Goal: Task Accomplishment & Management: Manage account settings

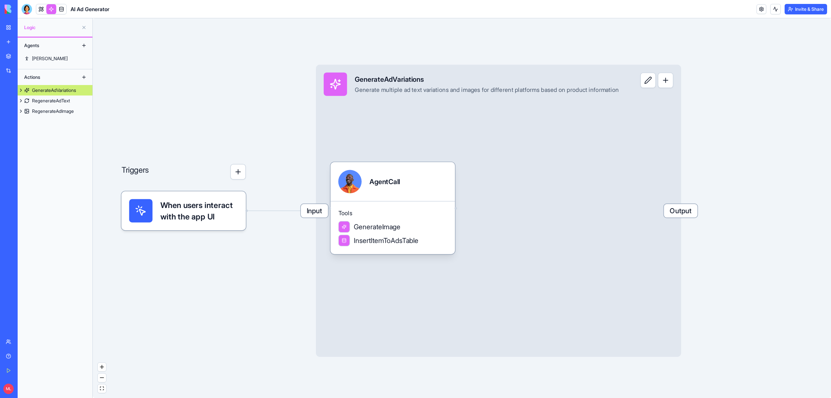
click at [12, 27] on link "My Workspace" at bounding box center [15, 27] width 26 height 13
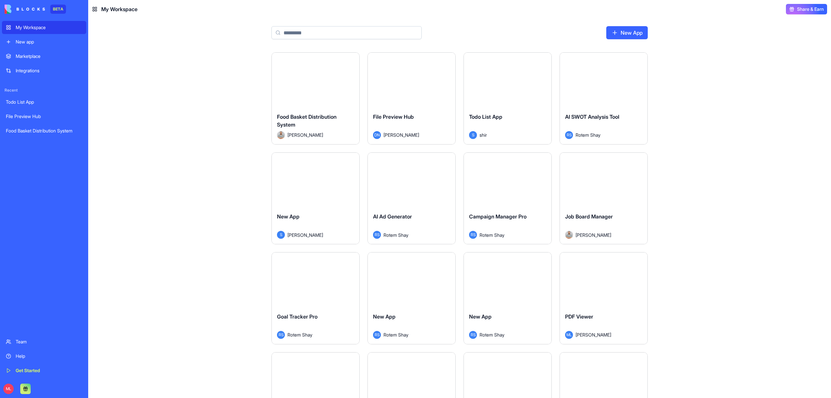
click at [308, 28] on input at bounding box center [347, 32] width 150 height 13
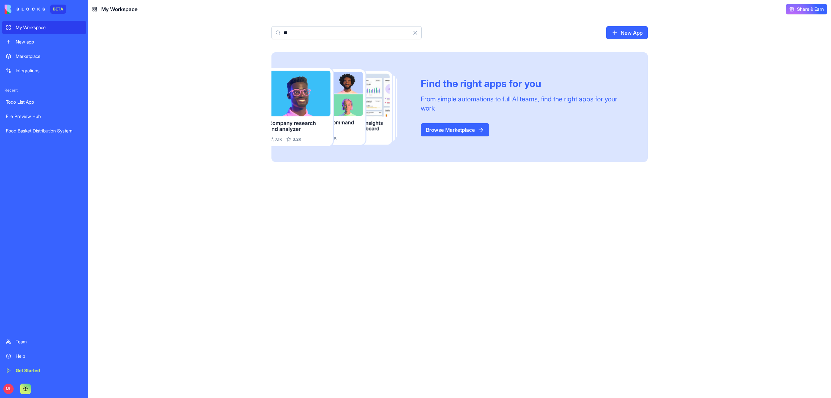
type input "*"
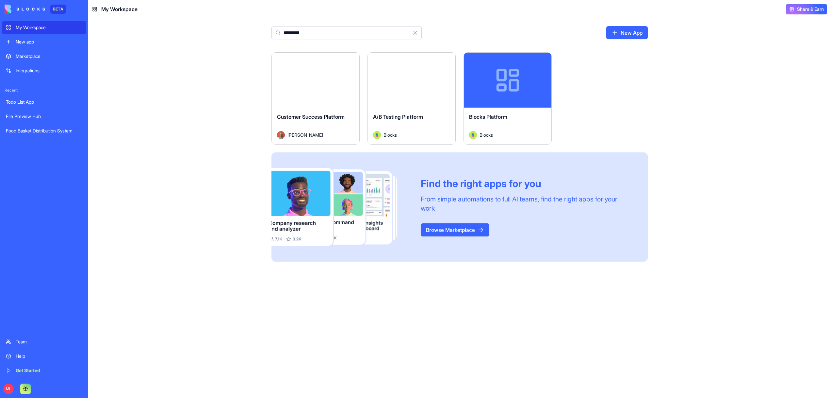
type input "********"
click at [502, 80] on button "Launch" at bounding box center [507, 80] width 49 height 13
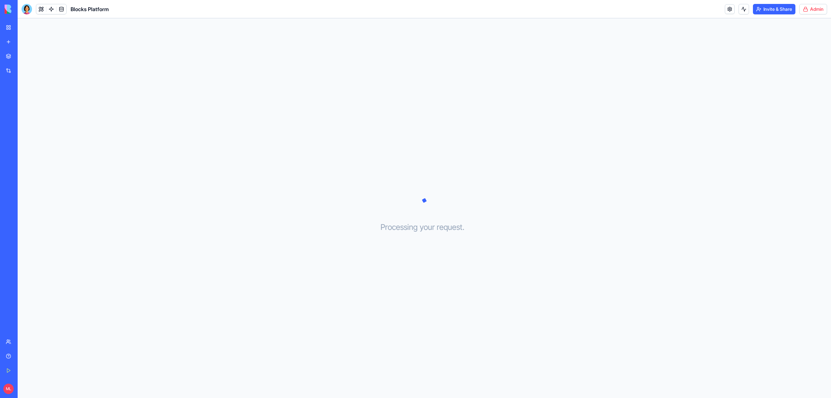
click at [802, 9] on html "BETA My Workspace New app Marketplace Integrations Recent Todo List App File Pr…" at bounding box center [415, 199] width 831 height 398
click at [796, 61] on span "Switch to old builder" at bounding box center [800, 58] width 42 height 7
click at [814, 8] on html "BETA My Workspace New app Marketplace Integrations Recent Todo List App File Pr…" at bounding box center [415, 199] width 831 height 398
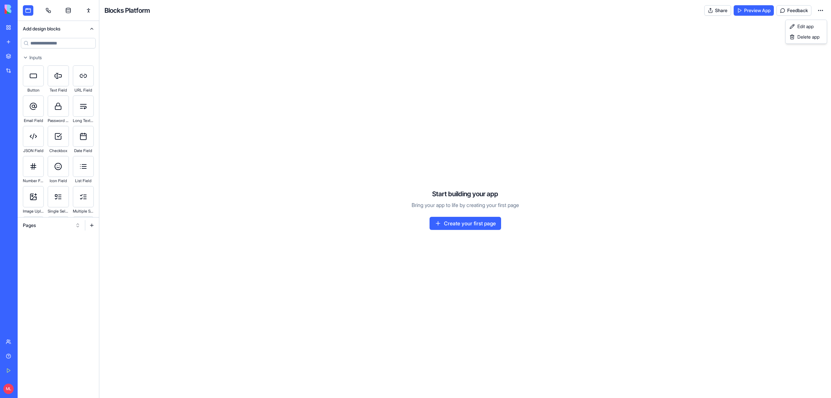
click at [819, 12] on html "BETA My Workspace New app Marketplace Integrations Recent Todo List App File Pr…" at bounding box center [415, 199] width 831 height 398
click at [815, 28] on link "Edit app" at bounding box center [806, 26] width 39 height 10
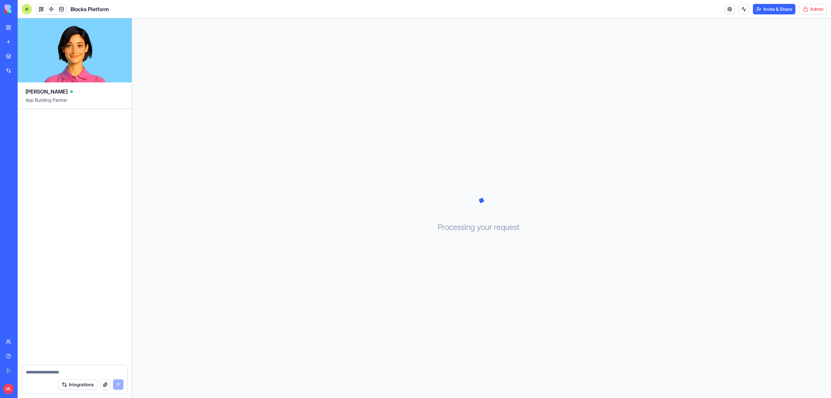
click at [809, 14] on header "Blocks Platform Invite & Share Admin" at bounding box center [425, 9] width 814 height 18
click at [730, 12] on link at bounding box center [730, 9] width 10 height 10
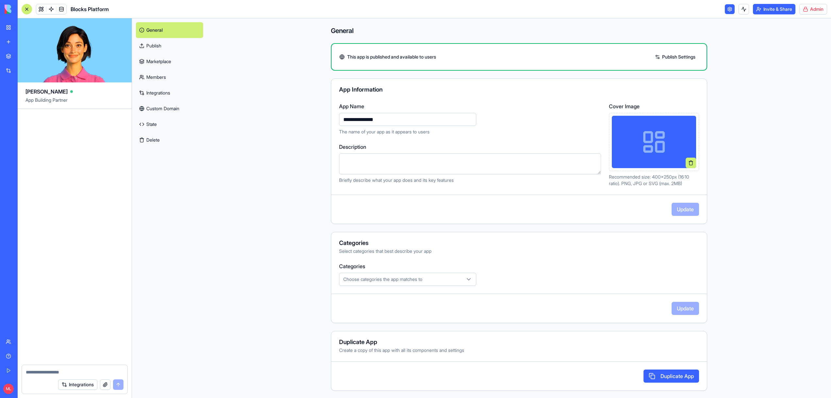
click at [157, 59] on link "Marketplace" at bounding box center [169, 62] width 67 height 16
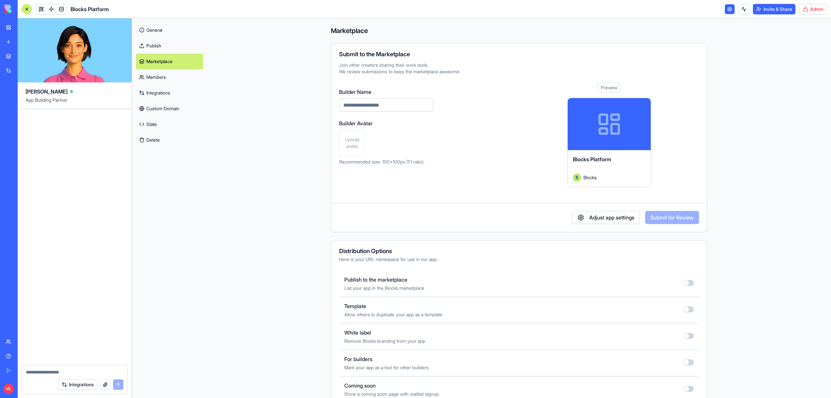
click at [689, 282] on button "button" at bounding box center [689, 283] width 10 height 6
click at [161, 155] on link "Pricing" at bounding box center [169, 156] width 67 height 16
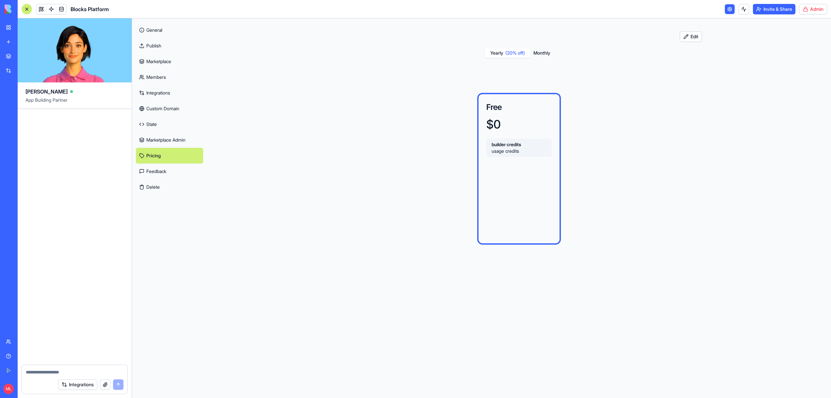
click at [154, 46] on link "Publish" at bounding box center [169, 46] width 67 height 16
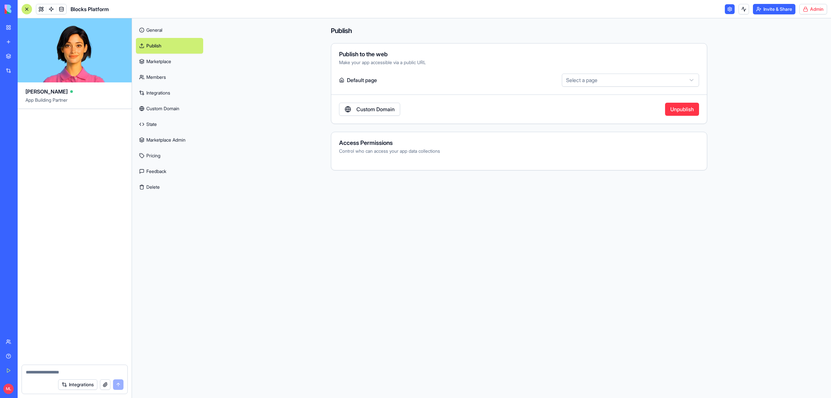
click at [153, 64] on link "Marketplace" at bounding box center [169, 62] width 67 height 16
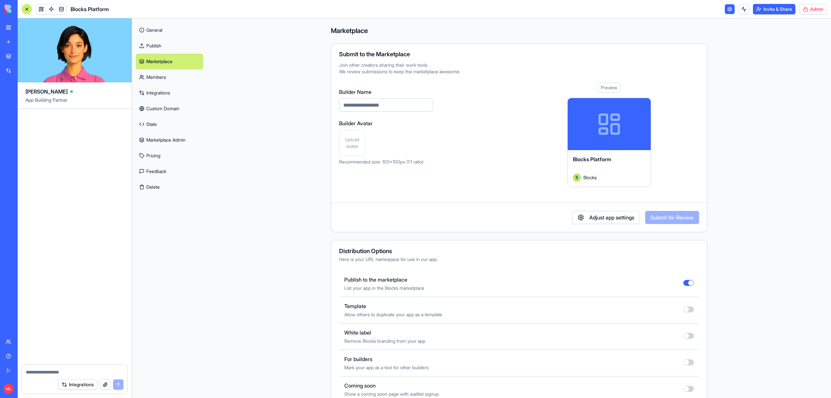
click at [687, 280] on button "button" at bounding box center [689, 283] width 10 height 6
click at [808, 9] on html "BETA My Workspace New app Marketplace Integrations Recent Marketing Expense Tra…" at bounding box center [415, 199] width 831 height 398
click at [804, 57] on span "Switch to old builder" at bounding box center [800, 58] width 42 height 7
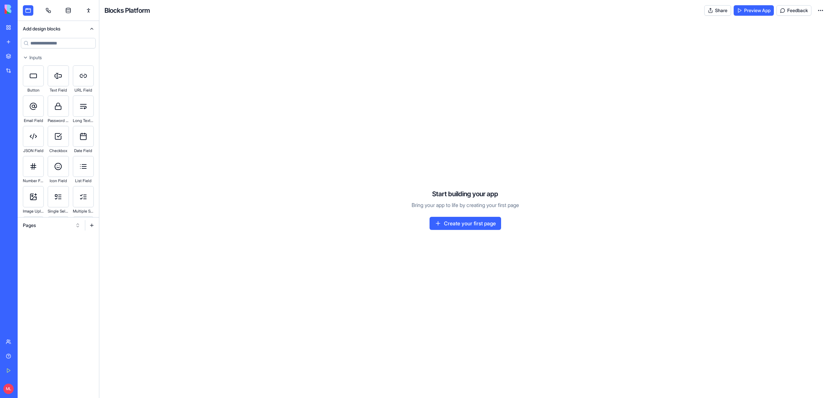
click at [821, 10] on html "BETA My Workspace New app Marketplace Integrations Recent Marketing Expense Tra…" at bounding box center [415, 199] width 831 height 398
click at [746, 87] on html "BETA My Workspace New app Marketplace Integrations Recent Marketing Expense Tra…" at bounding box center [415, 199] width 831 height 398
click at [86, 13] on link at bounding box center [88, 10] width 10 height 10
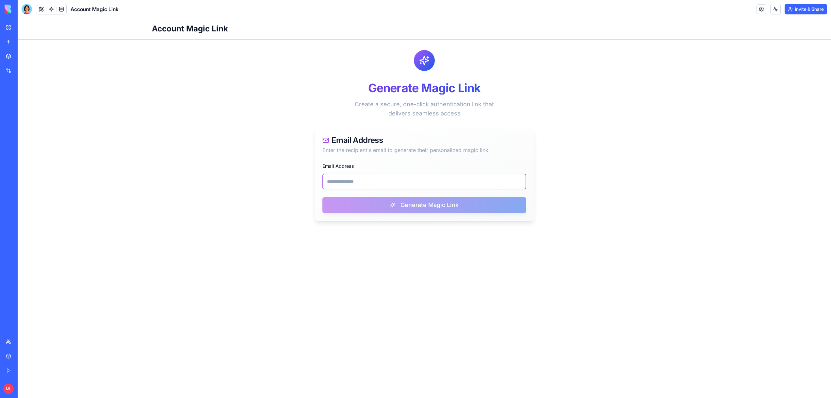
click at [374, 178] on input "Email Address" at bounding box center [425, 182] width 204 height 16
paste input "**********"
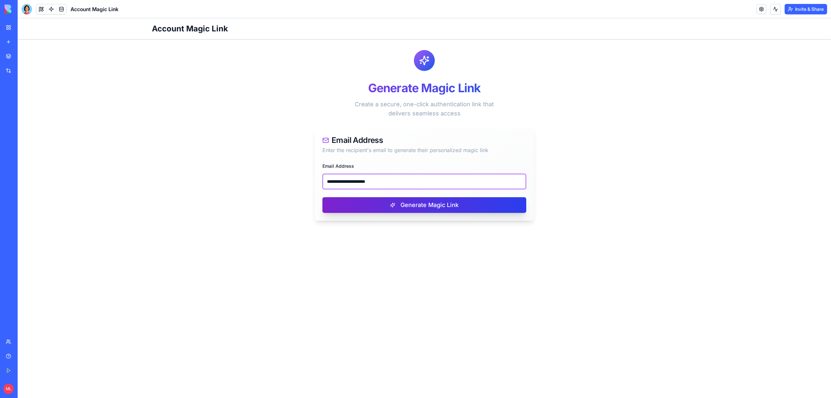
type input "**********"
click at [347, 210] on button "Generate Magic Link" at bounding box center [425, 205] width 204 height 16
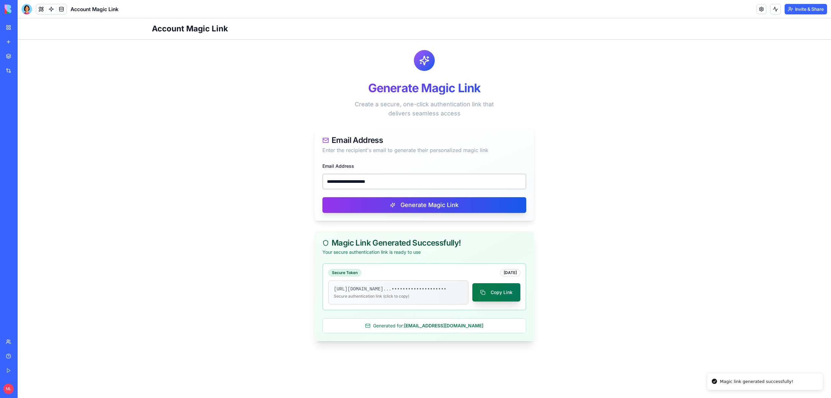
click at [493, 289] on button "Copy Link" at bounding box center [497, 292] width 48 height 18
click at [385, 186] on input "**********" at bounding box center [425, 182] width 204 height 16
paste input "**********"
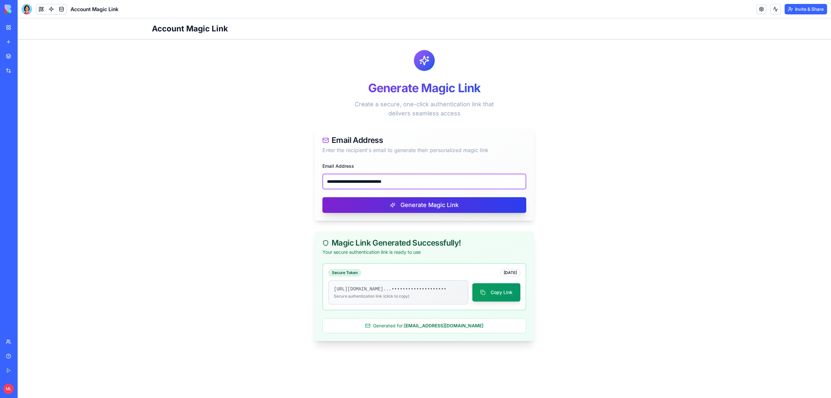
type input "**********"
click at [383, 207] on button "Generate Magic Link" at bounding box center [425, 205] width 204 height 16
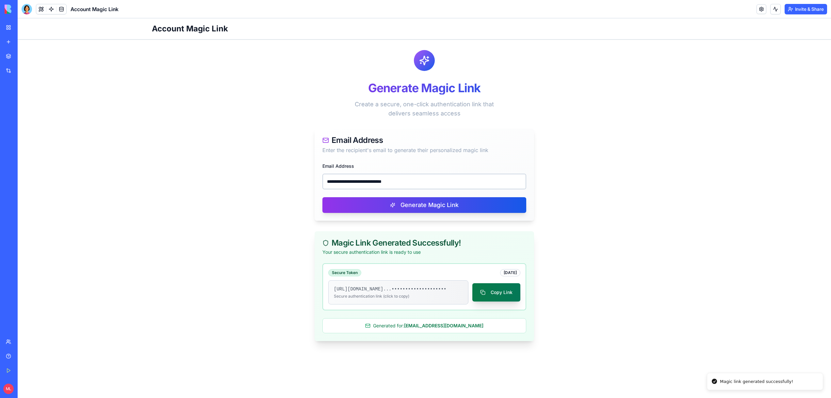
click at [498, 298] on button "Copy Link" at bounding box center [497, 292] width 48 height 18
click at [500, 297] on button "Copy Link" at bounding box center [497, 292] width 48 height 18
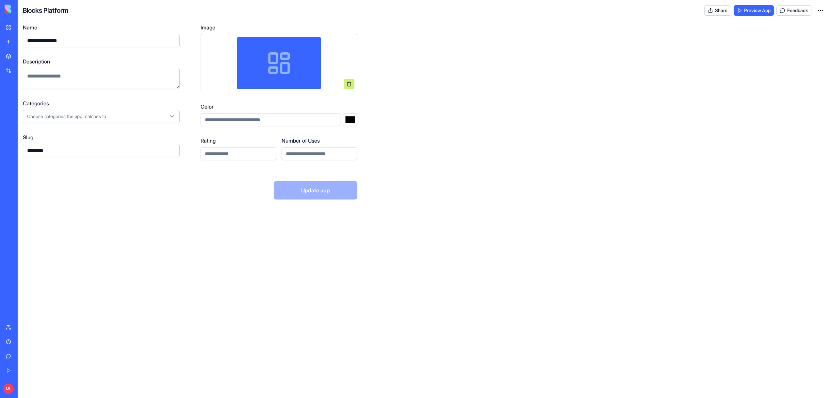
click at [822, 9] on html "**********" at bounding box center [415, 199] width 831 height 398
click at [812, 26] on span "Edit app" at bounding box center [806, 26] width 16 height 7
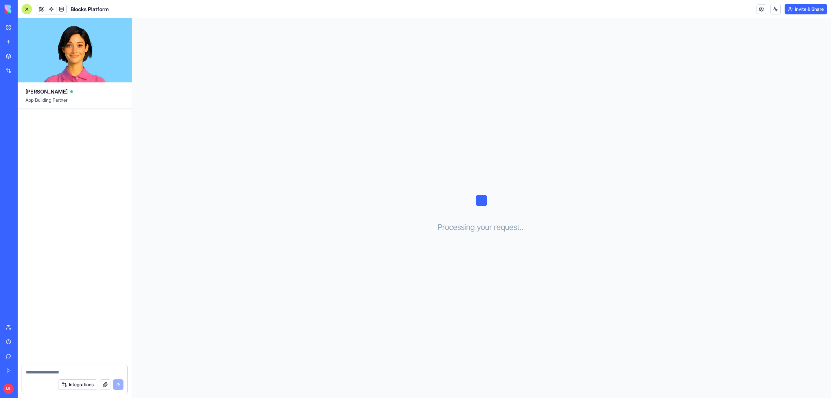
click at [765, 8] on div "Invite & Share" at bounding box center [792, 9] width 71 height 10
click at [760, 8] on link at bounding box center [762, 9] width 10 height 10
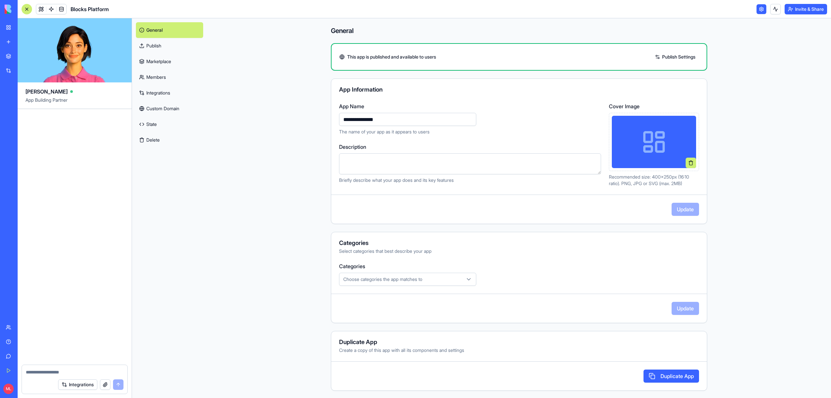
click at [157, 42] on link "Publish" at bounding box center [169, 46] width 67 height 16
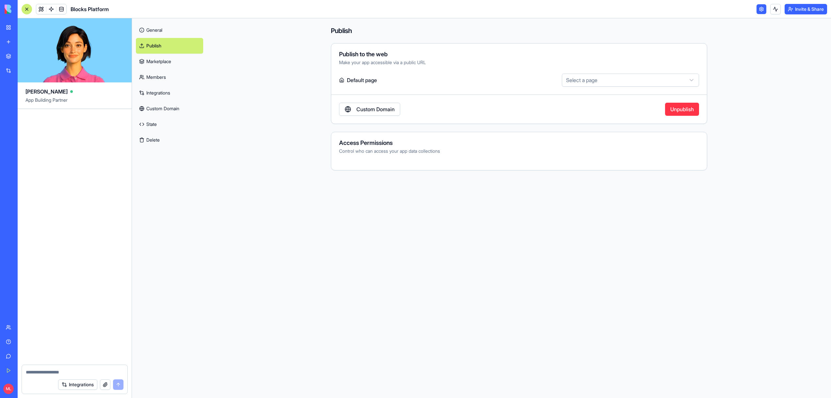
click at [175, 61] on link "Marketplace" at bounding box center [169, 62] width 67 height 16
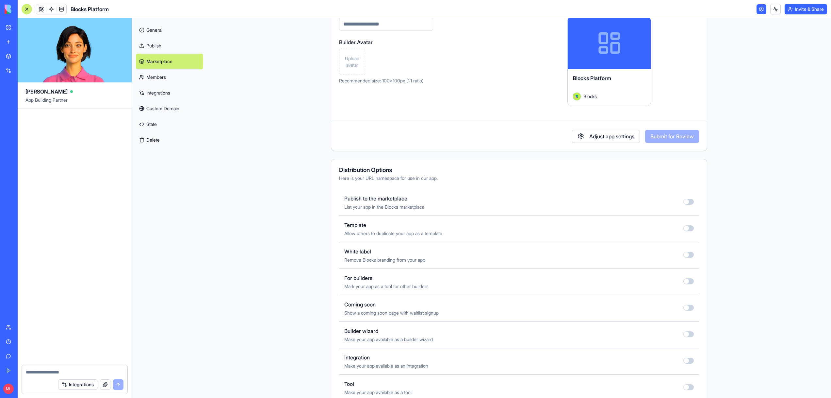
scroll to position [86, 0]
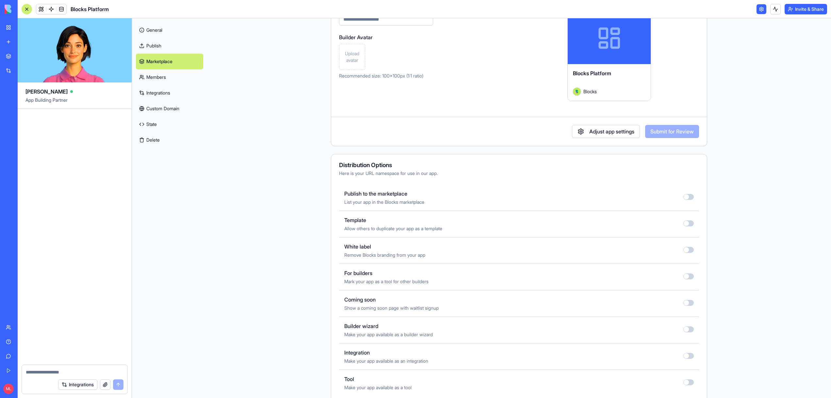
click at [180, 47] on link "Publish" at bounding box center [169, 46] width 67 height 16
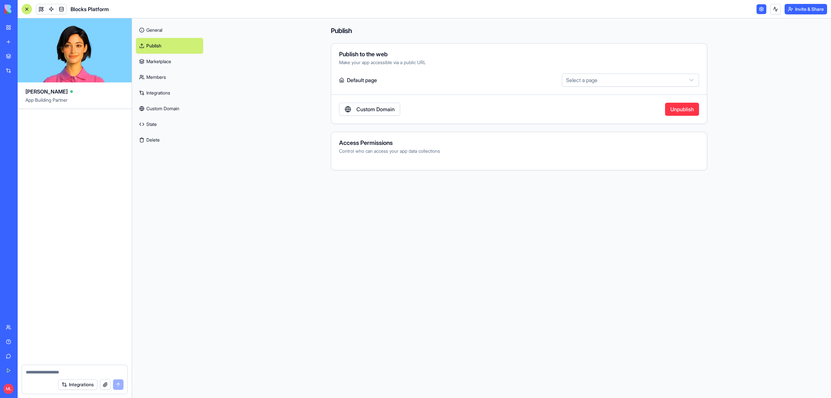
click at [185, 60] on link "Marketplace" at bounding box center [169, 62] width 67 height 16
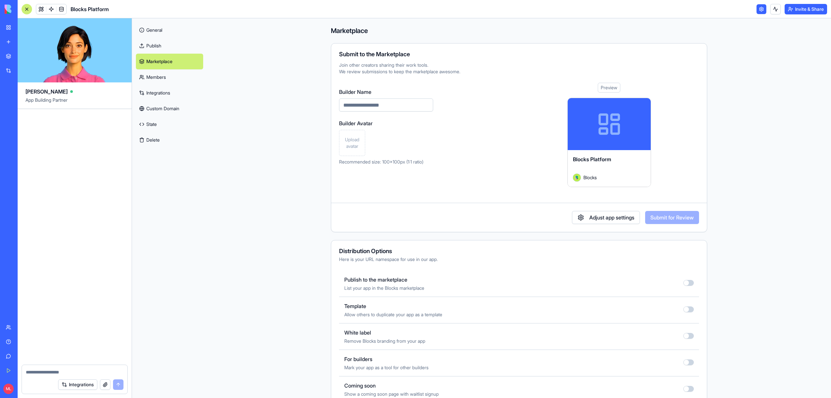
click at [690, 282] on button "button" at bounding box center [689, 283] width 10 height 6
click at [170, 152] on link "Pricing" at bounding box center [169, 156] width 67 height 16
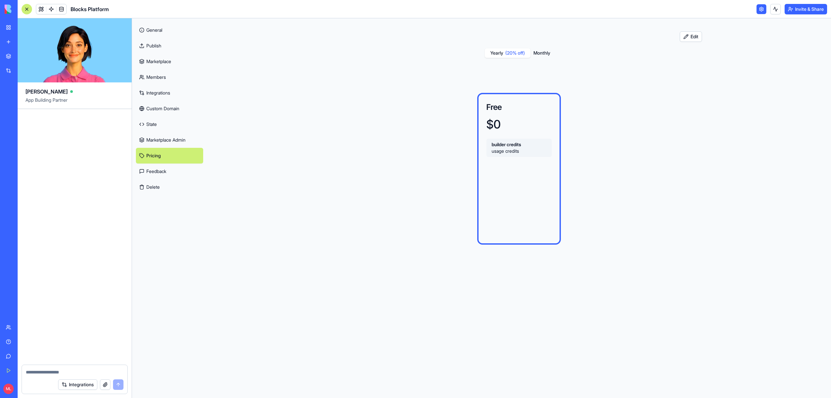
click at [699, 37] on button "Edit" at bounding box center [691, 36] width 22 height 10
click at [168, 60] on link "Marketplace" at bounding box center [169, 62] width 67 height 16
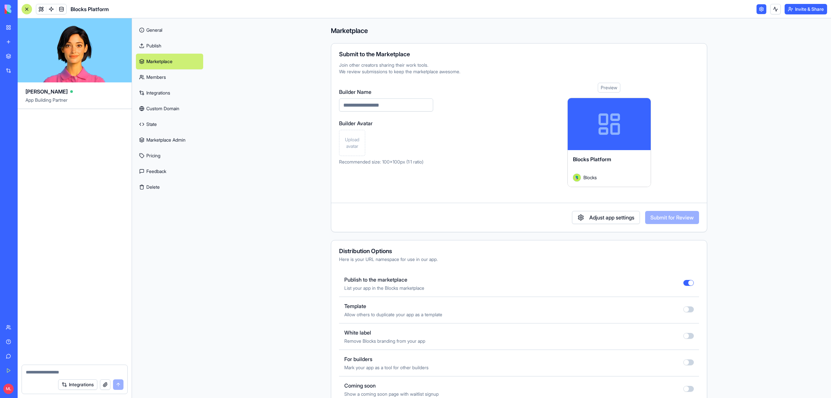
click at [686, 282] on button "button" at bounding box center [689, 283] width 10 height 6
type button "on"
click at [9, 26] on link "My Workspace" at bounding box center [15, 27] width 26 height 13
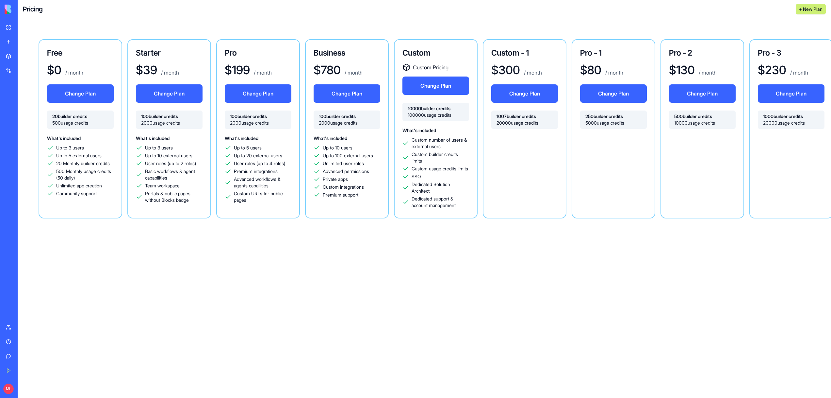
click at [112, 172] on span "500 Monthly usage credits (50 daily)" at bounding box center [85, 174] width 58 height 13
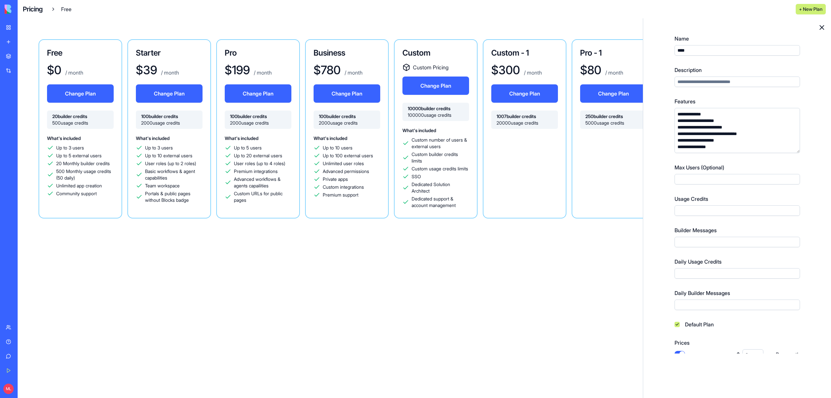
scroll to position [11, 0]
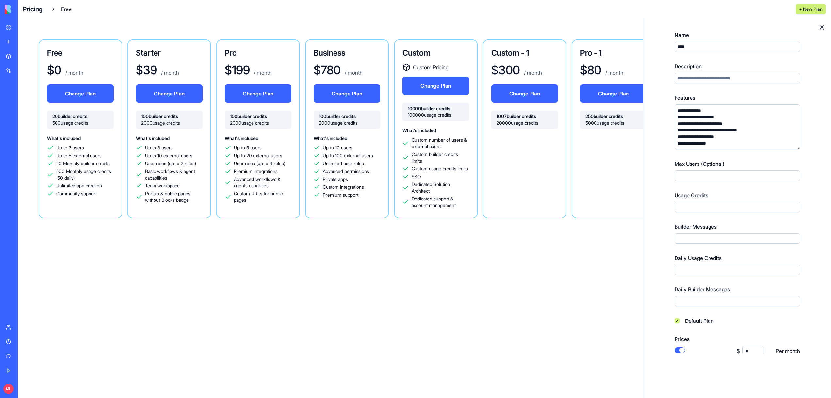
click at [684, 268] on input "**" at bounding box center [737, 269] width 125 height 10
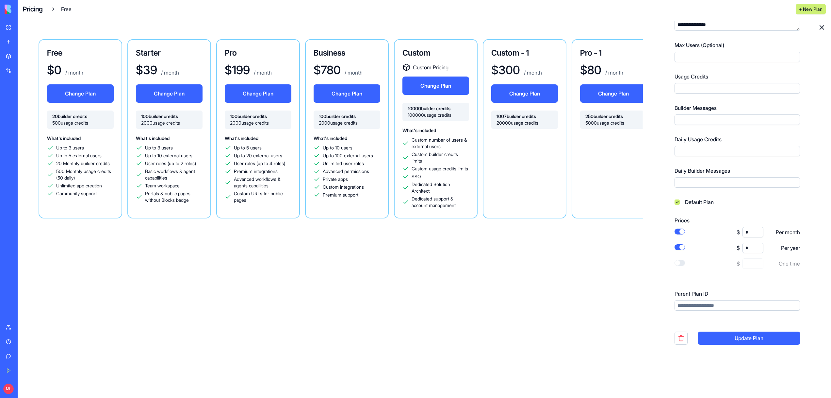
scroll to position [141, 0]
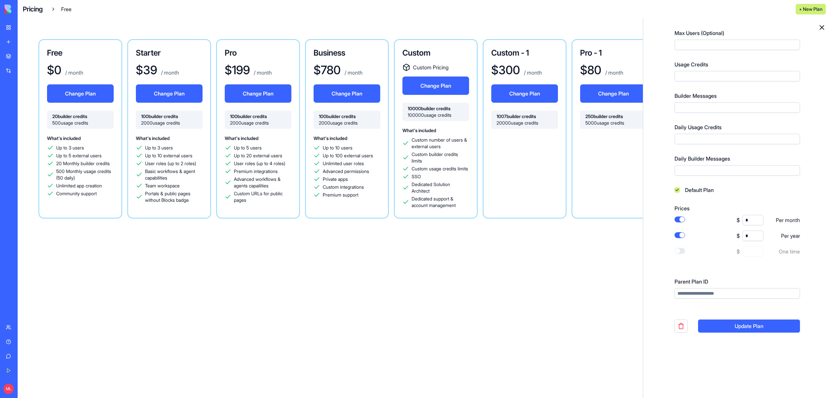
type input "***"
click at [738, 331] on button "Update Plan" at bounding box center [749, 325] width 102 height 13
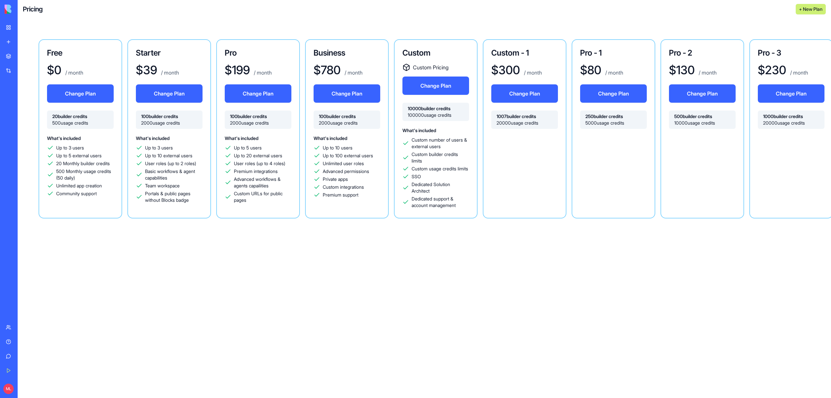
click at [674, 256] on div "Free $ 0 / month Change Plan 20 builder credits 500 usage credits What's includ…" at bounding box center [836, 207] width 1637 height 379
click at [108, 62] on div "Free $ 0 / month Change Plan 20 builder credits 500 usage credits What's includ…" at bounding box center [81, 128] width 84 height 179
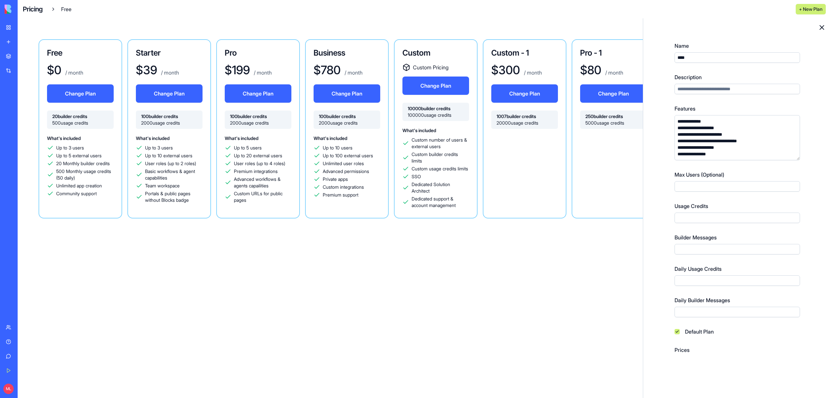
drag, startPoint x: 761, startPoint y: 142, endPoint x: 736, endPoint y: 143, distance: 25.5
click at [736, 143] on textarea "**********" at bounding box center [737, 137] width 125 height 45
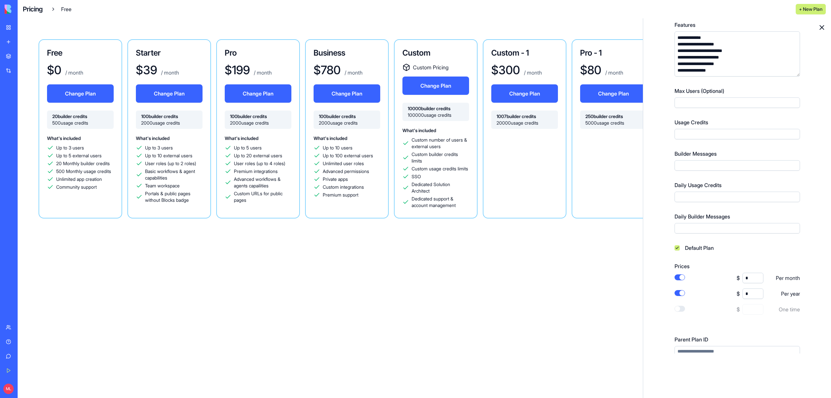
scroll to position [141, 0]
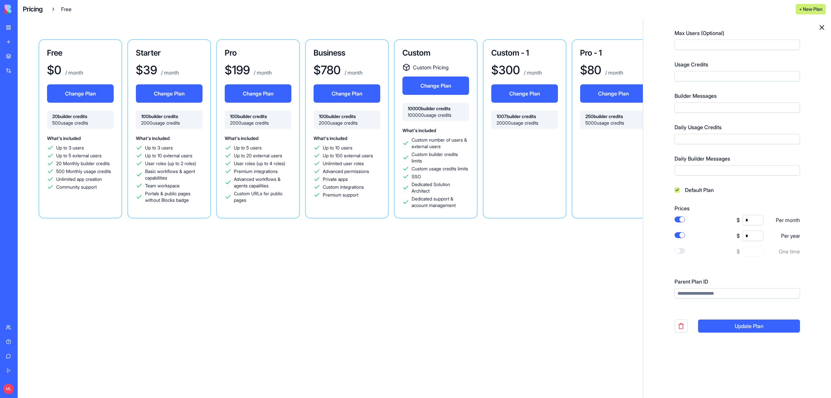
type textarea "**********"
click at [726, 327] on button "Update Plan" at bounding box center [749, 325] width 102 height 13
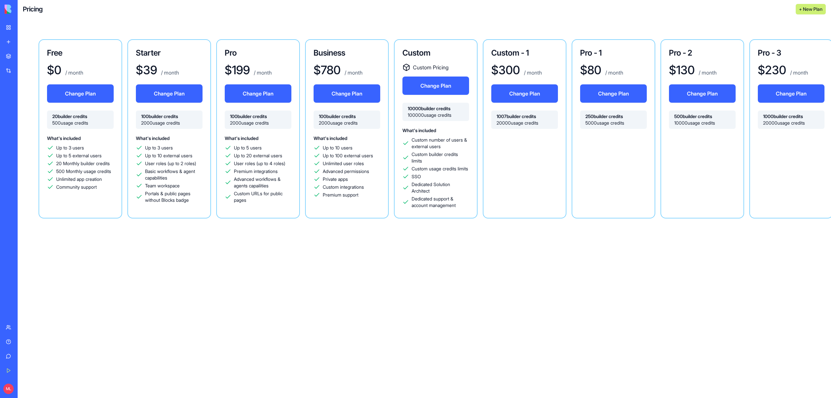
click at [4, 26] on link "My Workspace" at bounding box center [15, 27] width 26 height 13
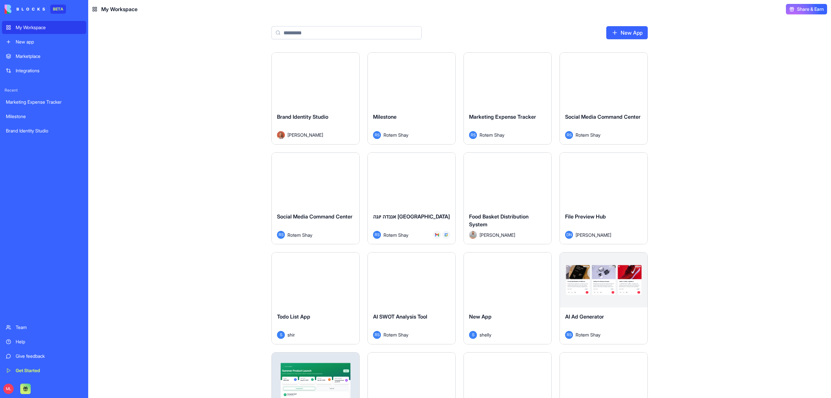
click at [305, 36] on input at bounding box center [347, 32] width 150 height 13
type input "*"
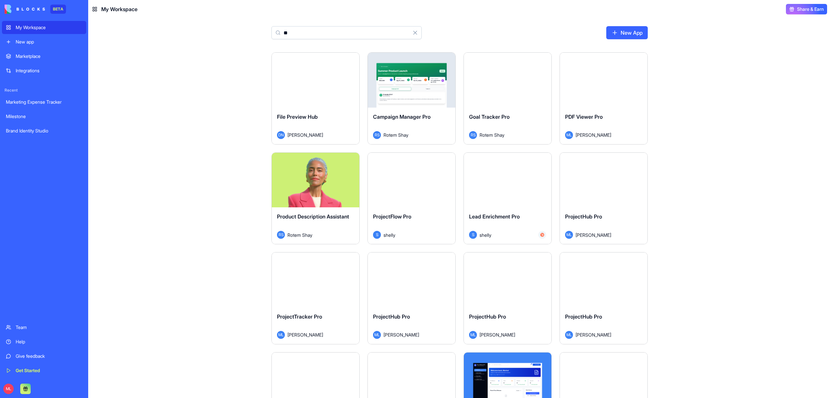
type input "*"
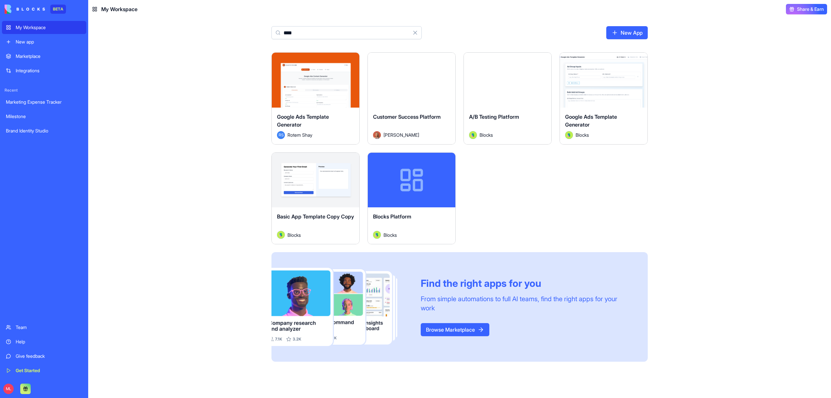
type input "****"
click at [451, 161] on html "BETA My Workspace New app Marketplace Integrations Recent Marketing Expense Tra…" at bounding box center [415, 199] width 831 height 398
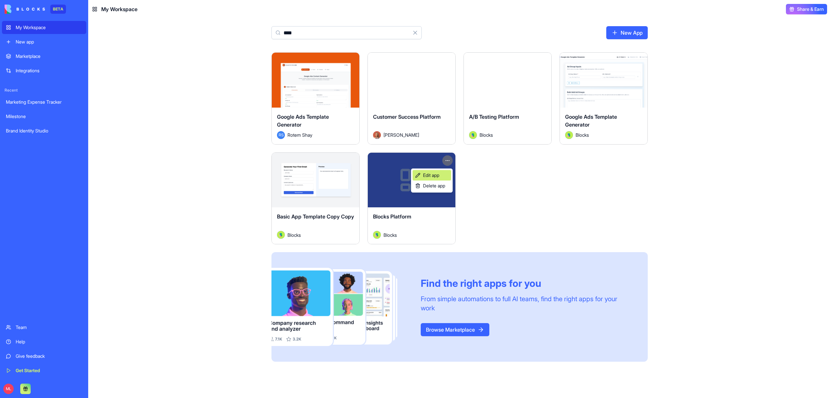
click at [449, 173] on link "Edit app" at bounding box center [432, 175] width 39 height 10
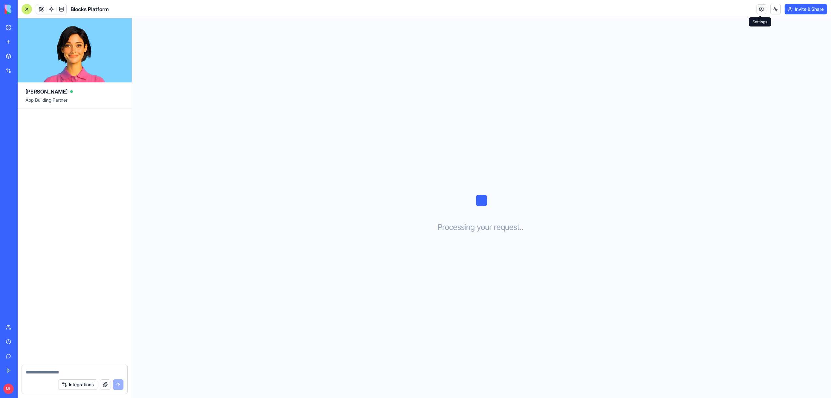
click at [760, 10] on link at bounding box center [762, 9] width 10 height 10
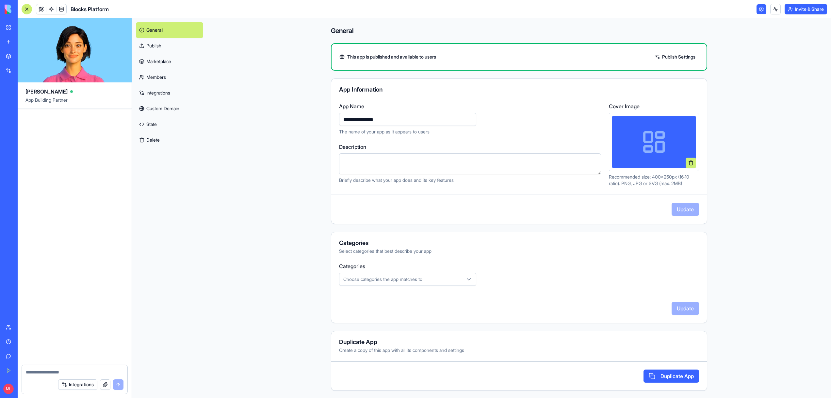
click at [155, 60] on link "Marketplace" at bounding box center [169, 62] width 67 height 16
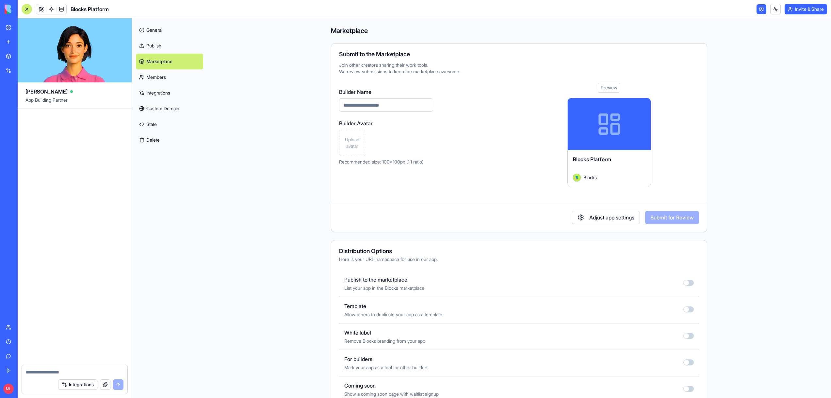
click at [688, 284] on button "button" at bounding box center [689, 283] width 10 height 6
click at [147, 153] on link "Pricing" at bounding box center [169, 156] width 67 height 16
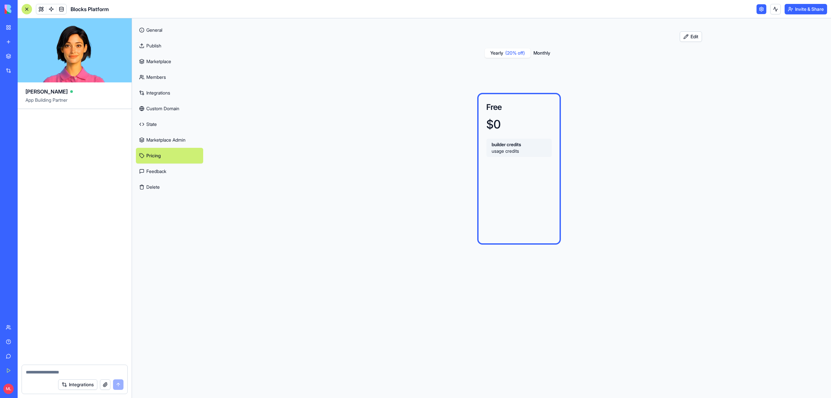
click at [152, 76] on link "Members" at bounding box center [169, 77] width 67 height 16
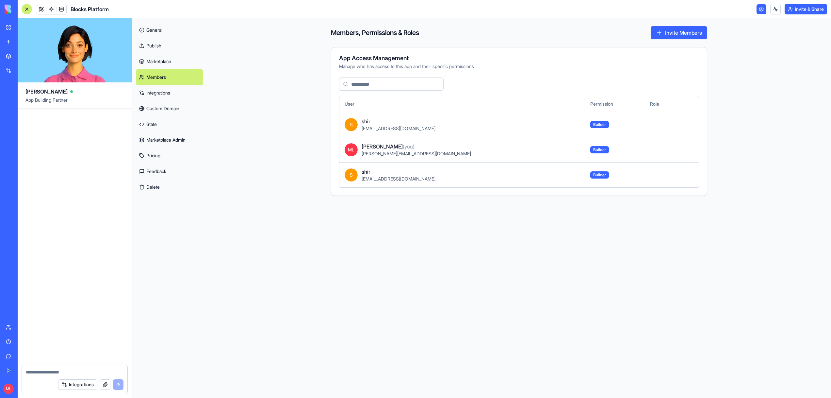
click at [150, 61] on link "Marketplace" at bounding box center [169, 62] width 67 height 16
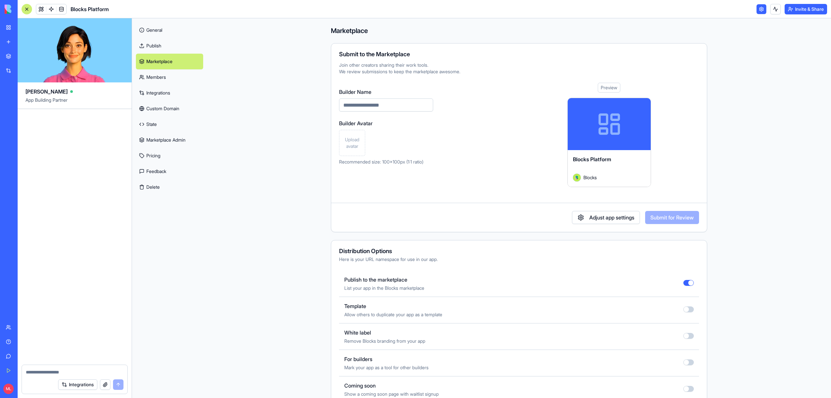
click at [690, 281] on button "button" at bounding box center [689, 283] width 10 height 6
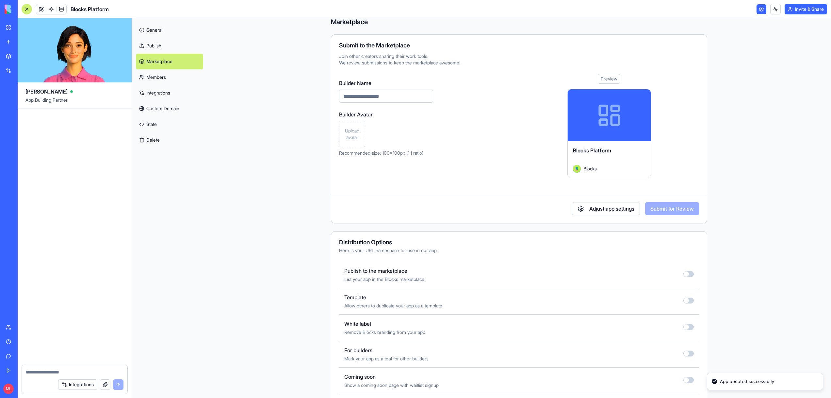
scroll to position [8, 0]
